Goal: Browse casually: Explore the website without a specific task or goal

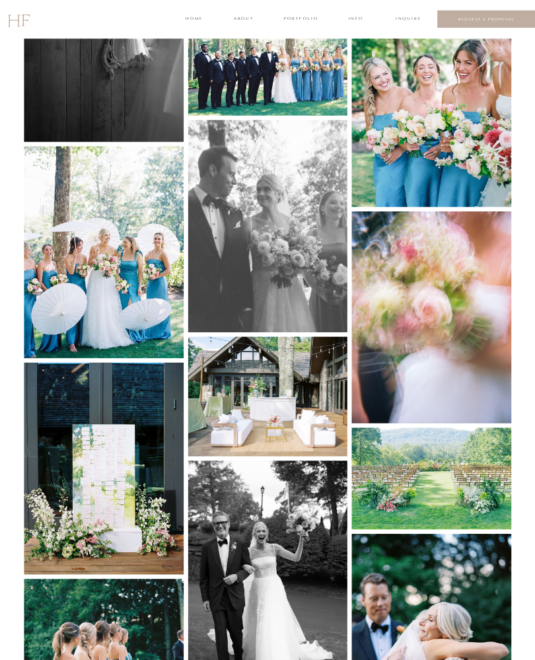
scroll to position [1184, 0]
click at [130, 465] on img at bounding box center [103, 468] width 159 height 212
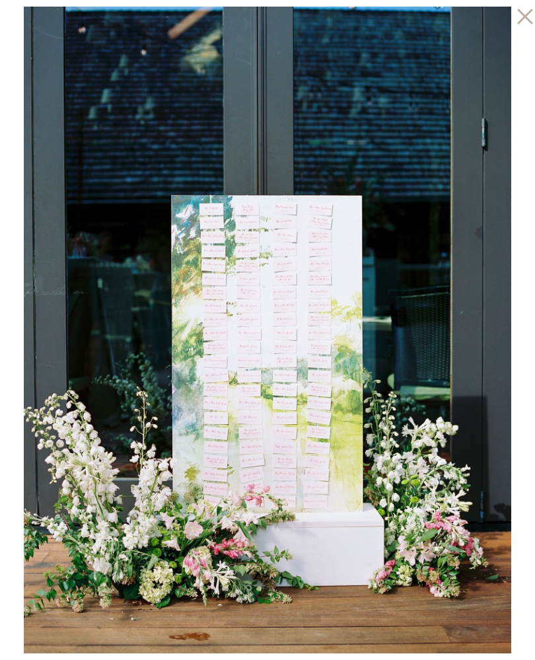
click at [265, 355] on img at bounding box center [267, 330] width 487 height 646
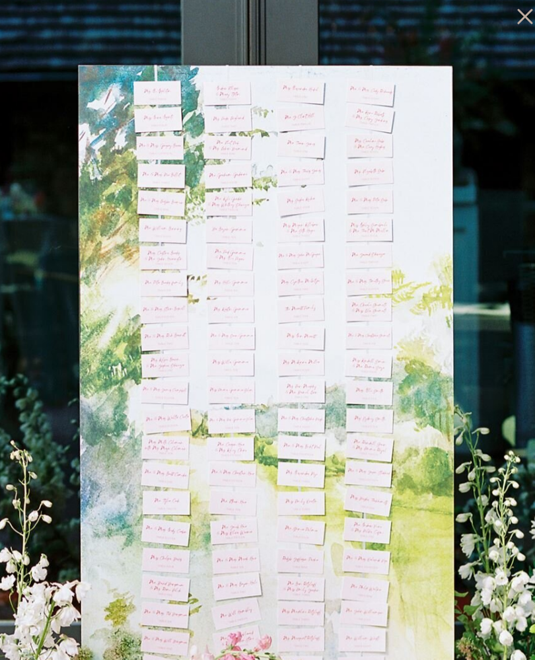
click at [114, 36] on img at bounding box center [267, 330] width 955 height 1269
click at [513, 14] on icon at bounding box center [521, 13] width 26 height 26
click at [524, 21] on icon at bounding box center [521, 13] width 26 height 26
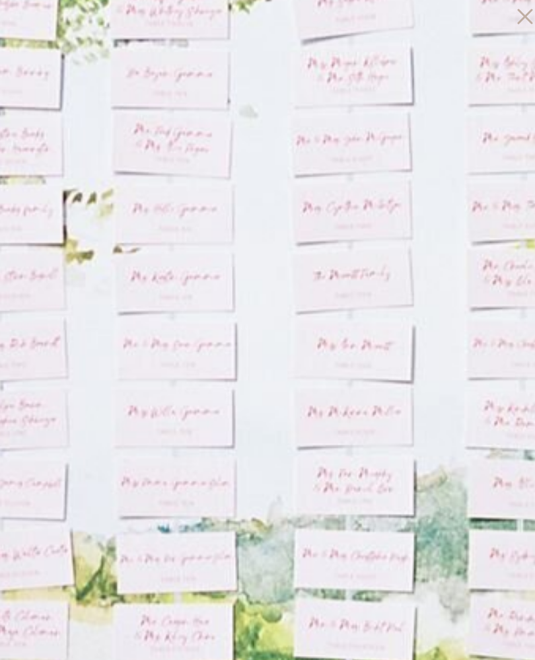
click at [528, 11] on icon at bounding box center [521, 13] width 26 height 26
click at [516, 22] on icon at bounding box center [521, 13] width 26 height 26
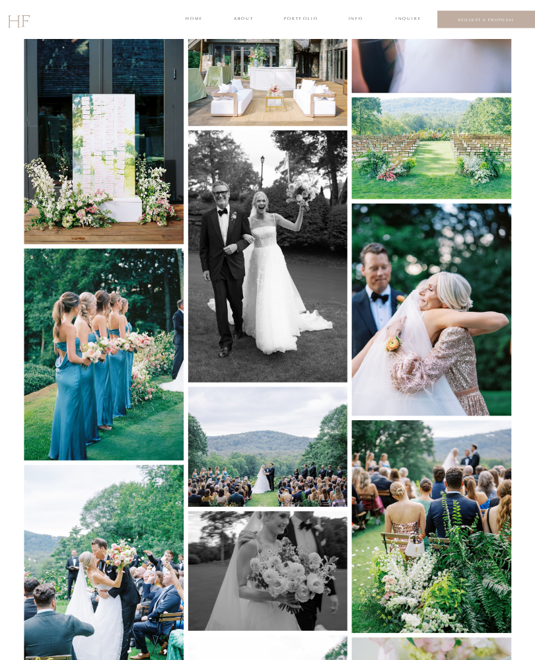
scroll to position [1497, 0]
